Goal: Find specific page/section

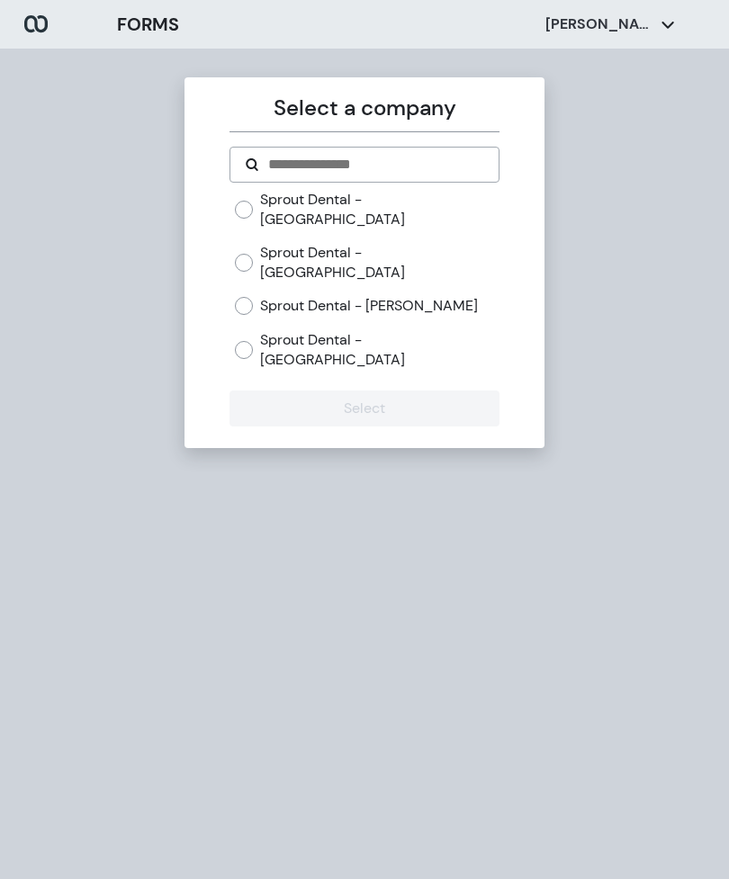
click at [367, 296] on label "Sprout Dental - [PERSON_NAME]" at bounding box center [369, 306] width 218 height 20
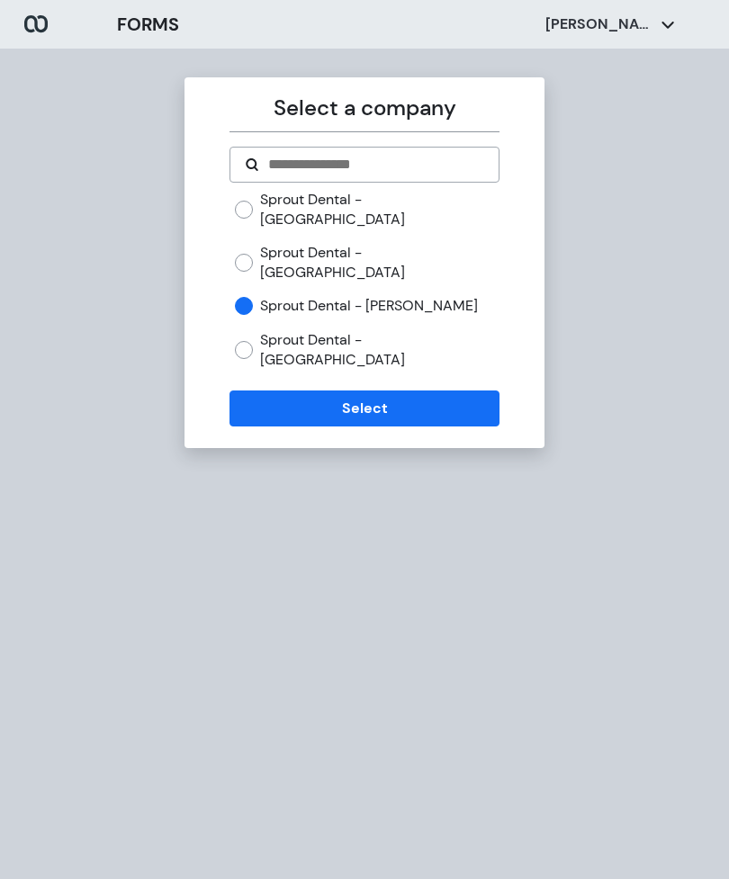
click at [358, 390] on button "Select" at bounding box center [363, 408] width 269 height 36
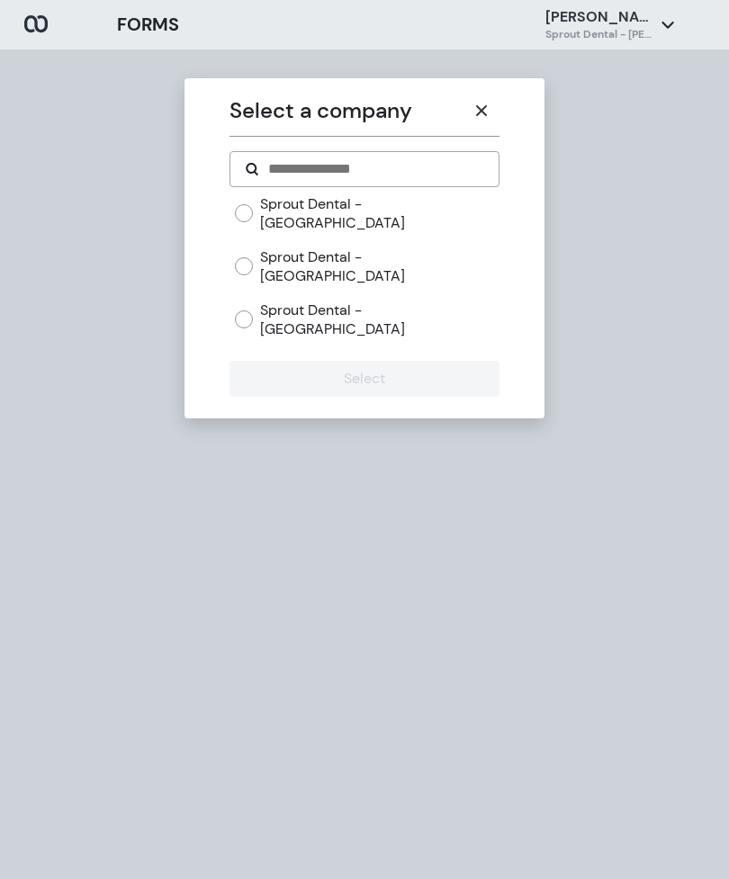
click at [492, 110] on button "button" at bounding box center [481, 111] width 36 height 36
